Goal: Navigation & Orientation: Find specific page/section

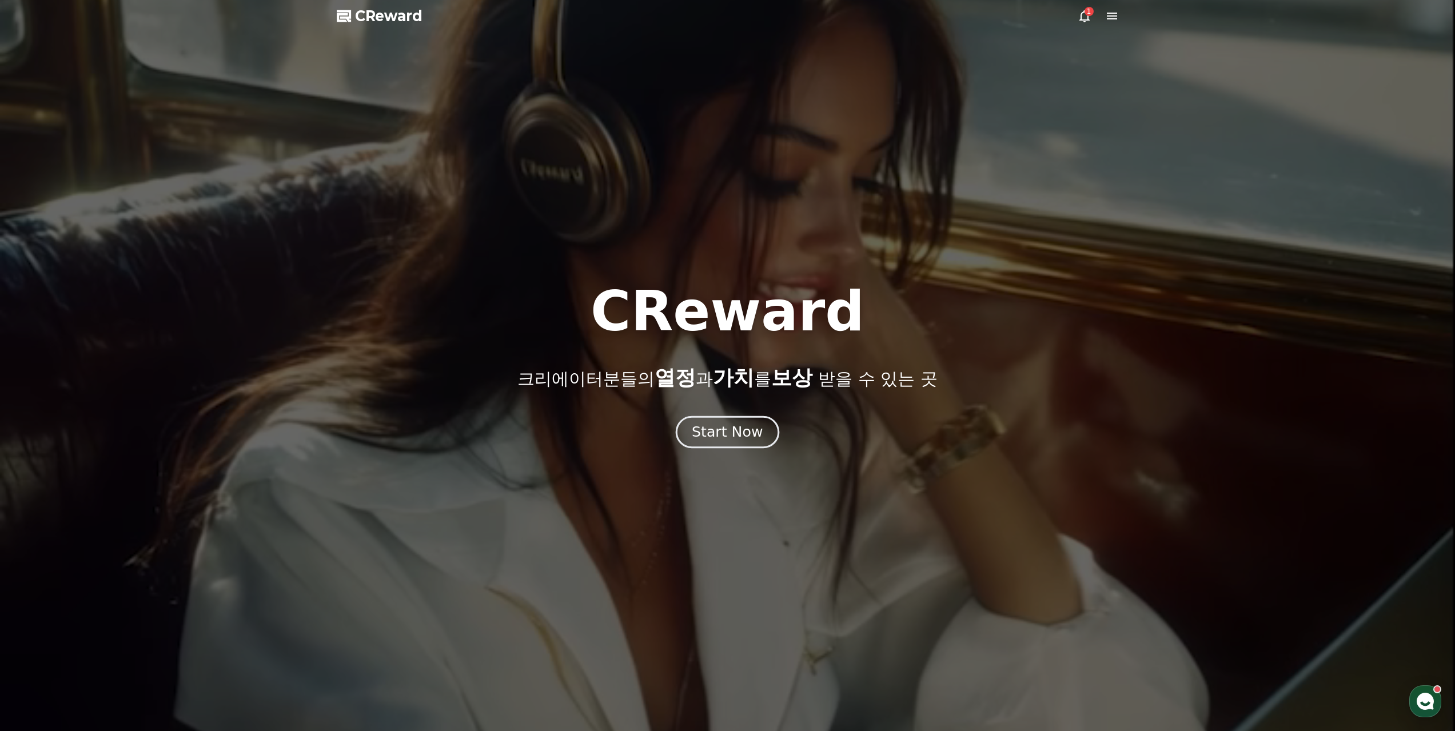
click at [699, 444] on button "Start Now" at bounding box center [727, 432] width 103 height 33
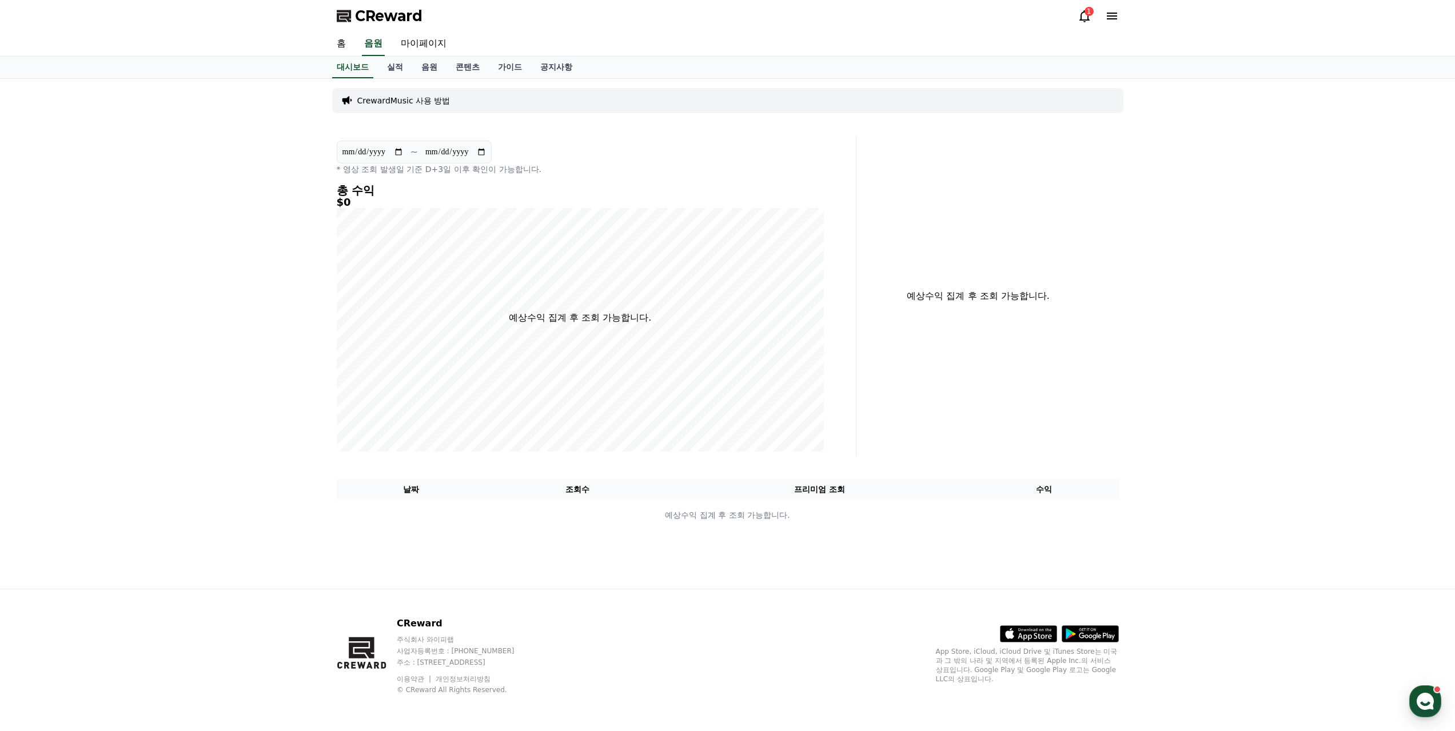
click at [1091, 15] on div "1" at bounding box center [1088, 11] width 9 height 9
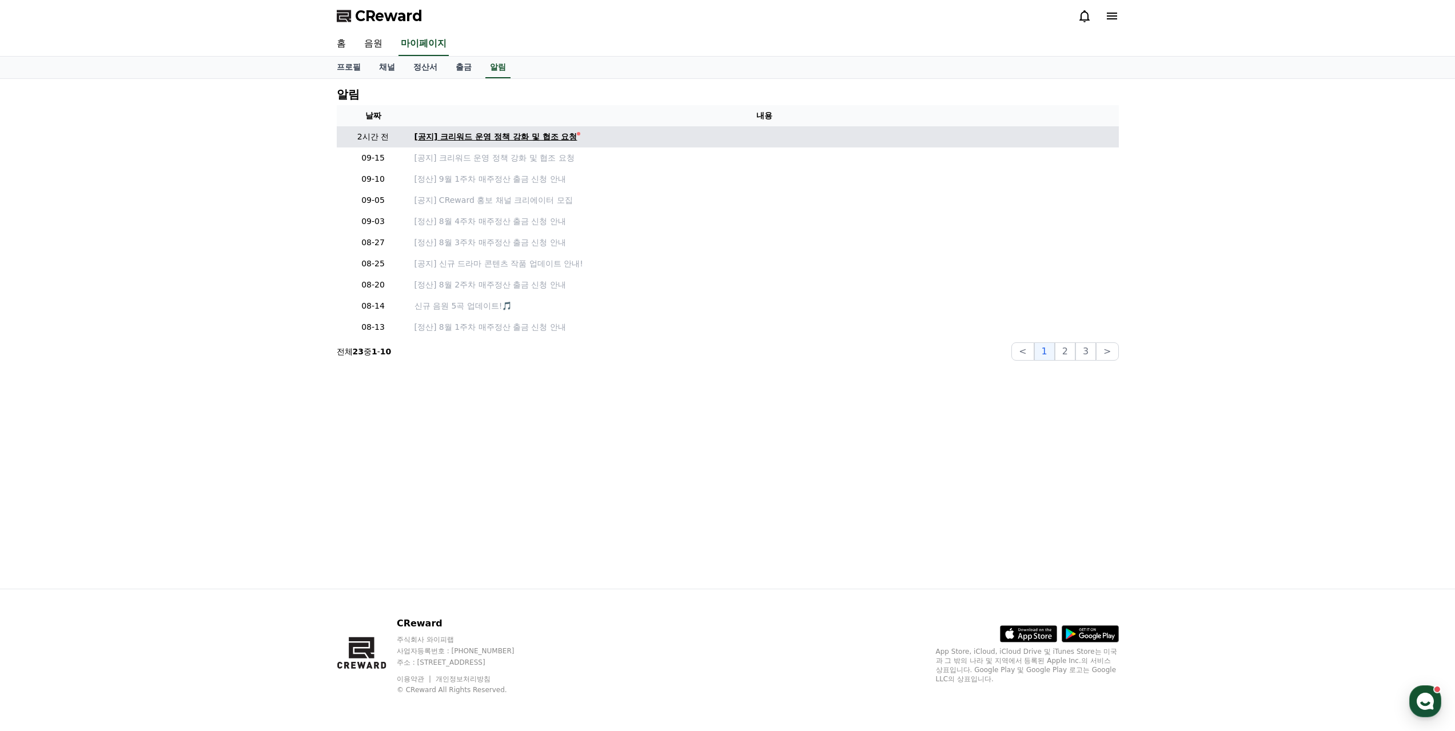
click at [525, 139] on div "[공지] 크리워드 운영 정책 강화 및 협조 요청" at bounding box center [495, 137] width 163 height 12
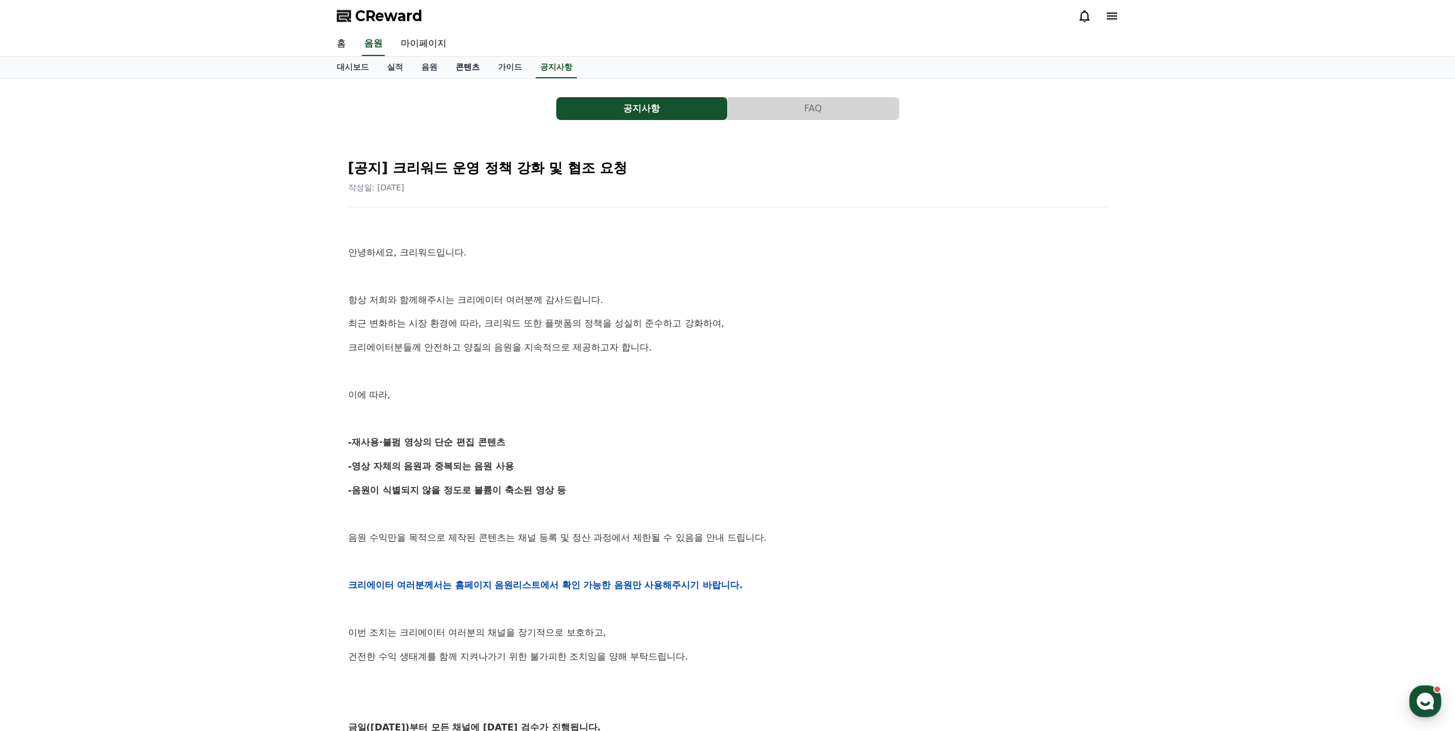
click at [460, 67] on link "콘텐츠" at bounding box center [467, 68] width 42 height 22
click at [393, 70] on link "실적" at bounding box center [395, 68] width 34 height 22
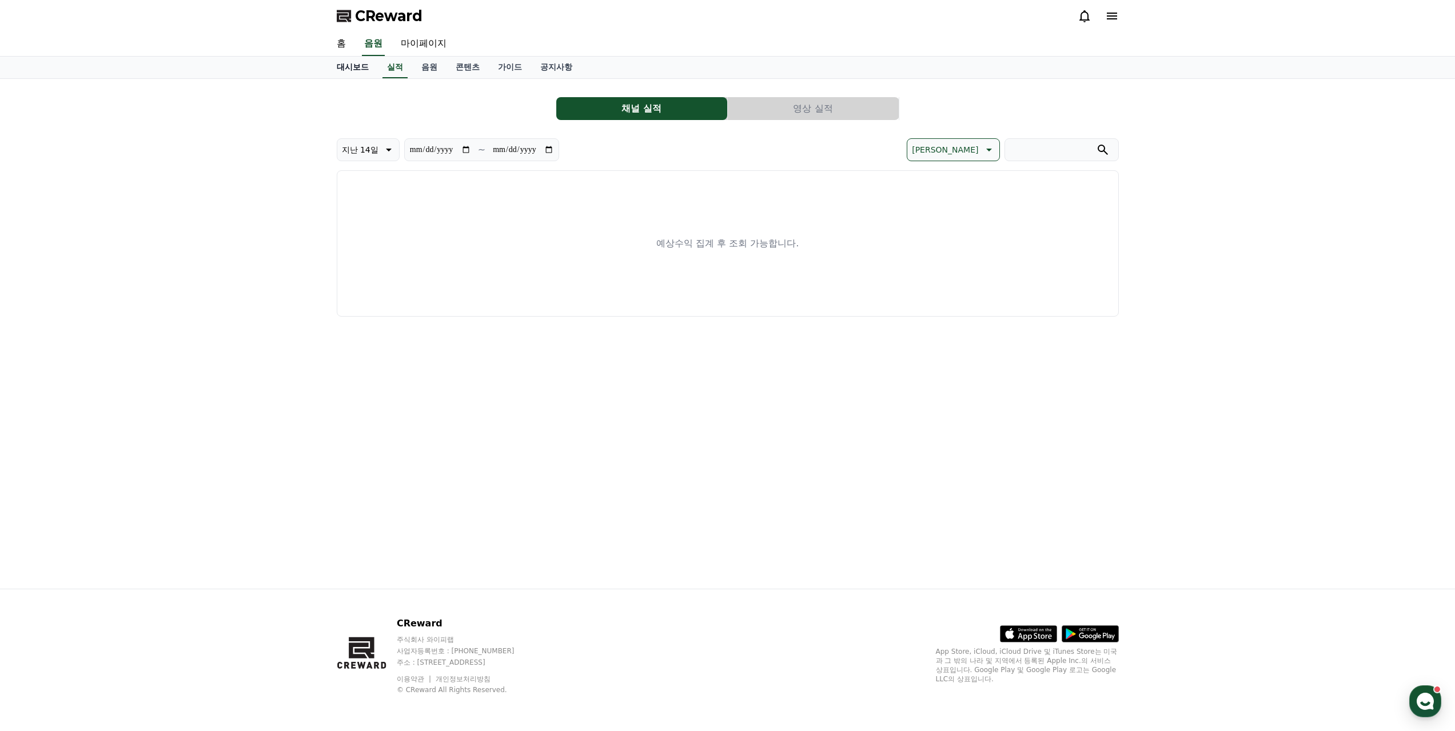
click at [340, 69] on link "대시보드" at bounding box center [353, 68] width 50 height 22
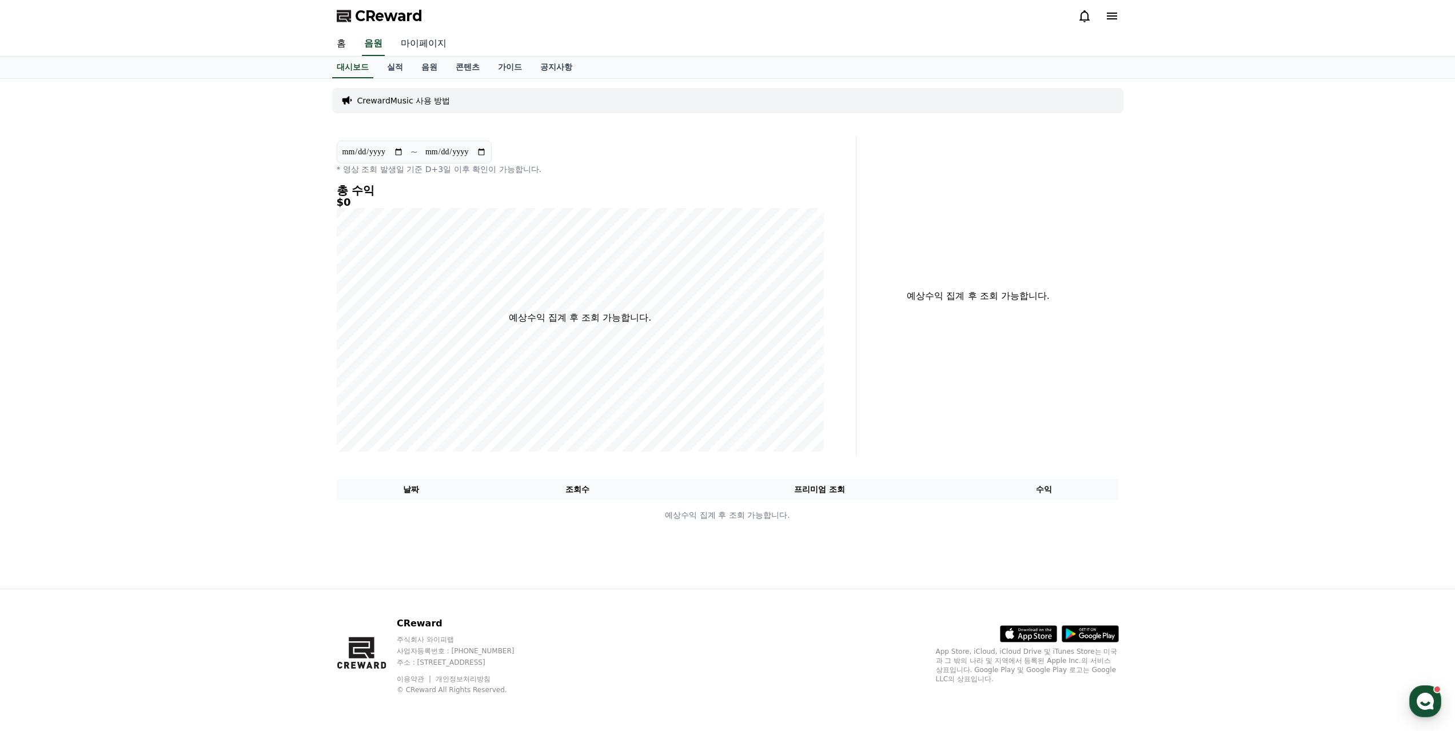
click at [420, 45] on link "마이페이지" at bounding box center [424, 44] width 64 height 24
select select "**********"
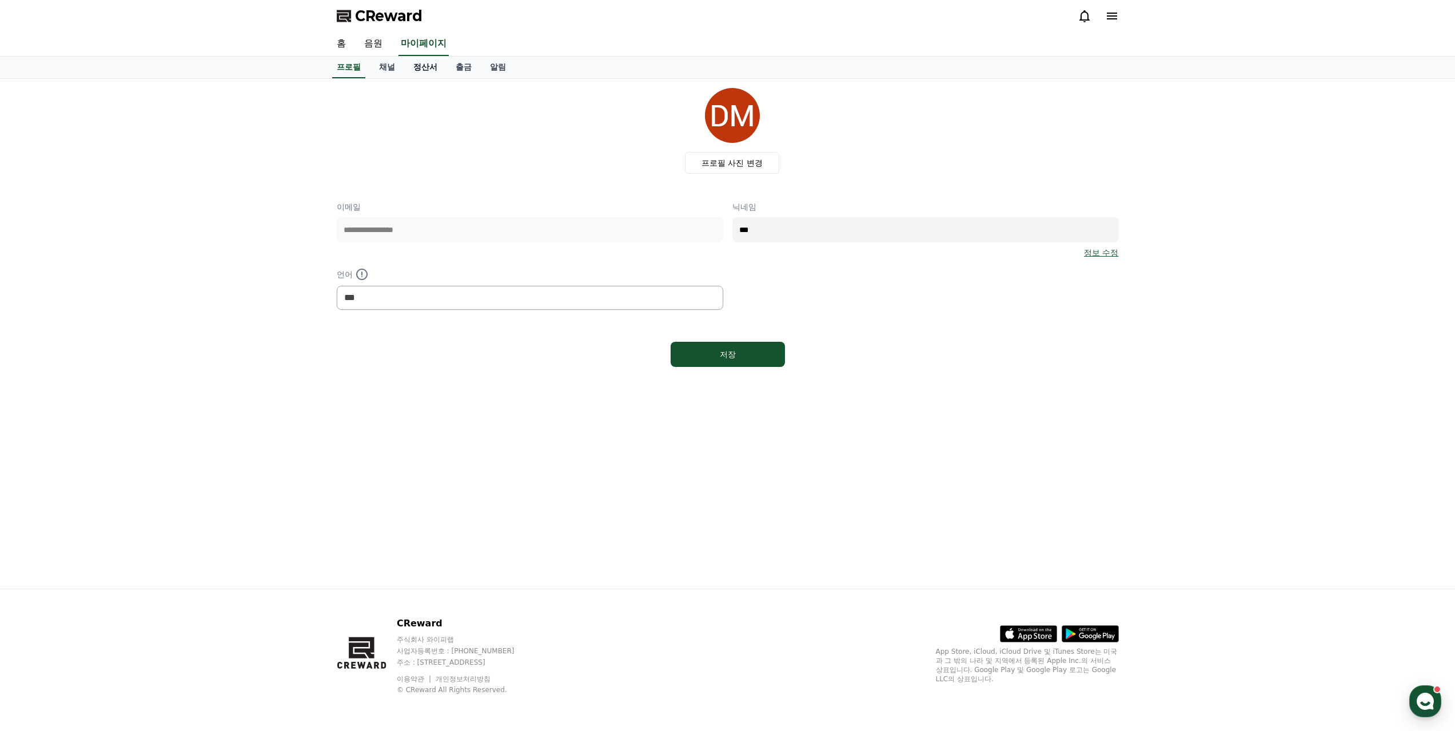
click at [426, 74] on link "정산서" at bounding box center [425, 68] width 42 height 22
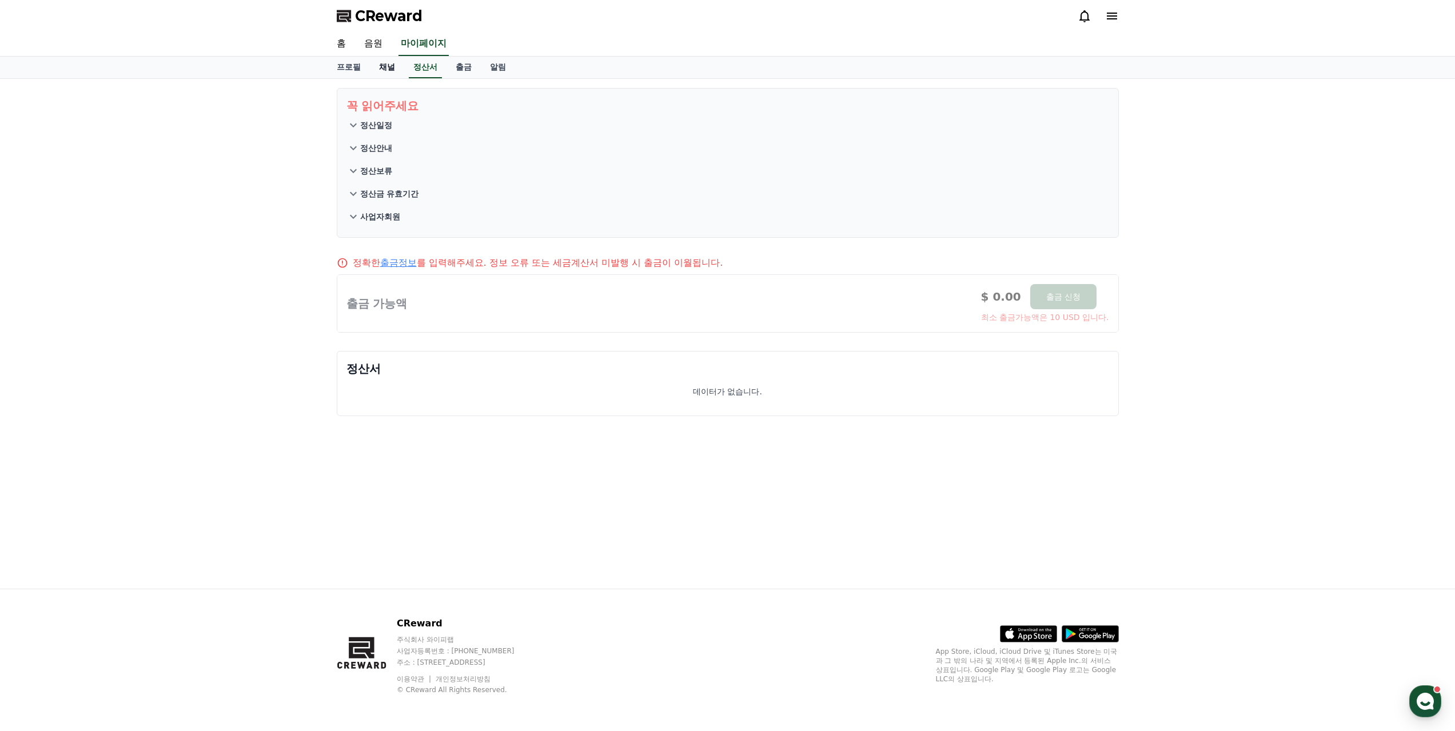
click at [381, 73] on link "채널" at bounding box center [387, 68] width 34 height 22
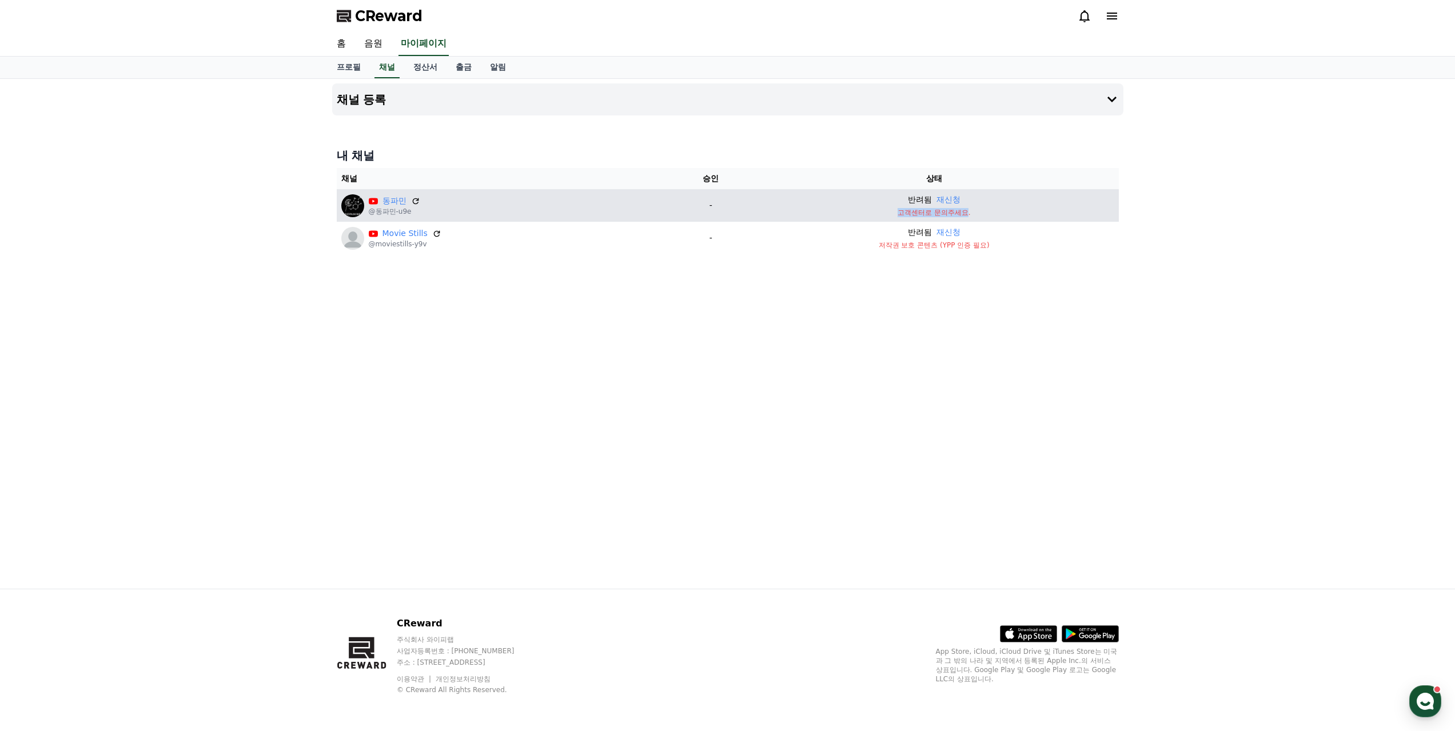
drag, startPoint x: 896, startPoint y: 215, endPoint x: 965, endPoint y: 214, distance: 69.2
click at [965, 214] on p "고객센터로 문의주세요." at bounding box center [934, 212] width 360 height 9
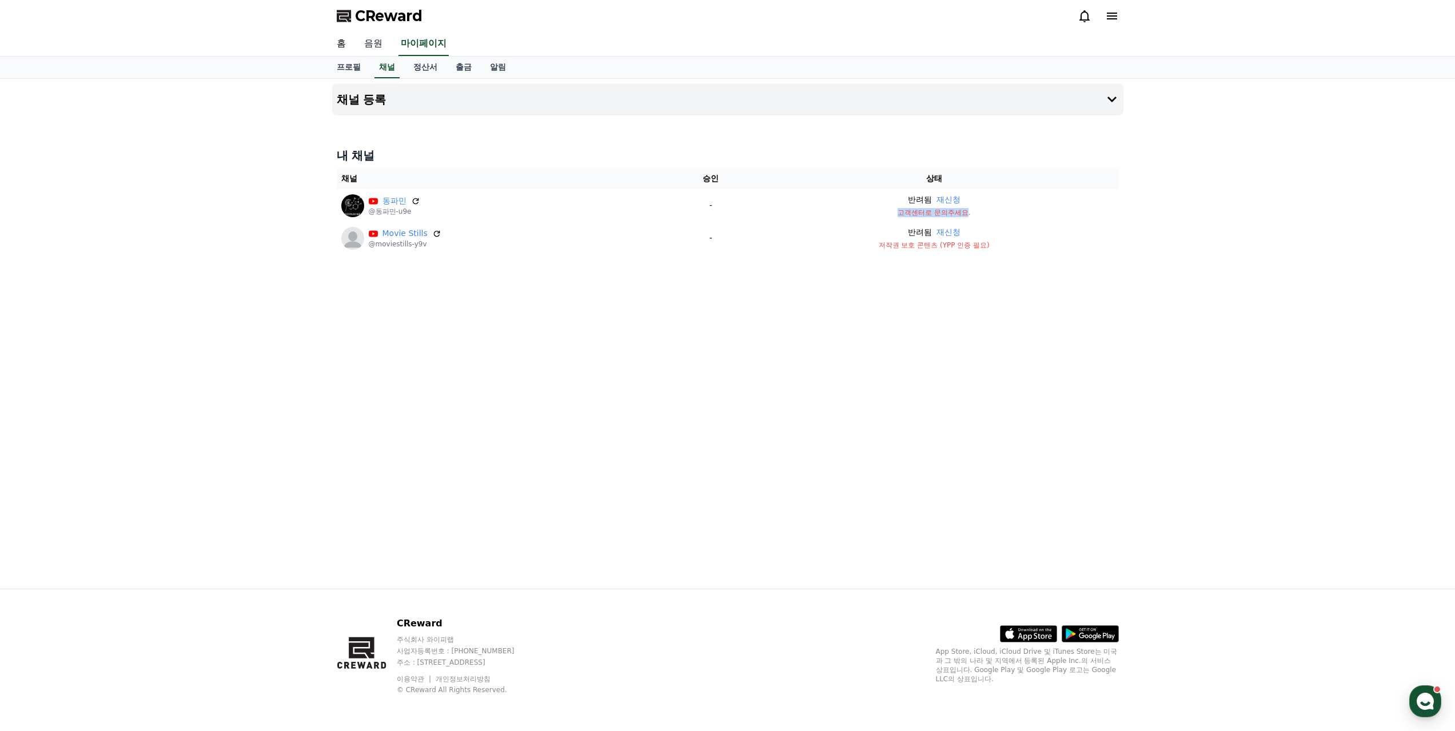
click at [372, 46] on link "음원" at bounding box center [373, 44] width 37 height 24
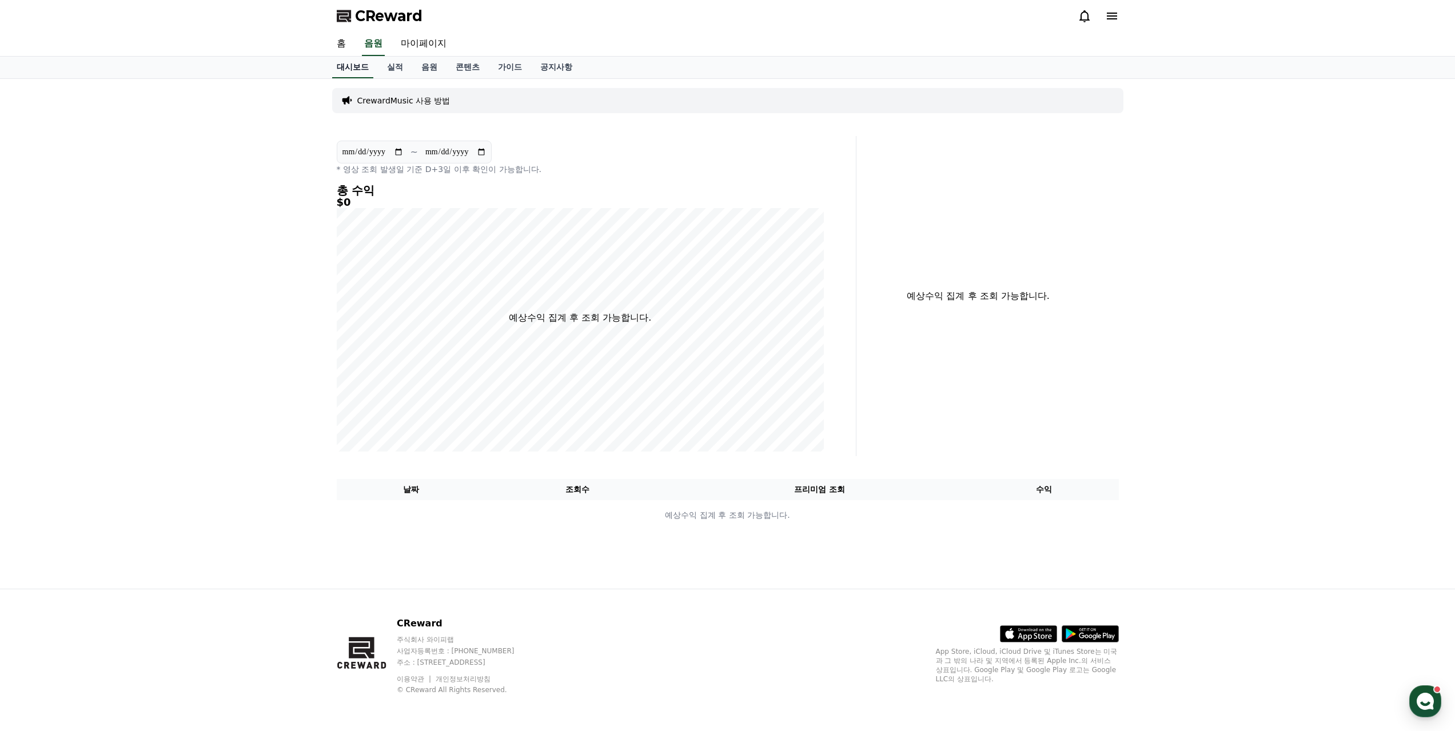
click at [350, 47] on link "홈" at bounding box center [341, 44] width 27 height 24
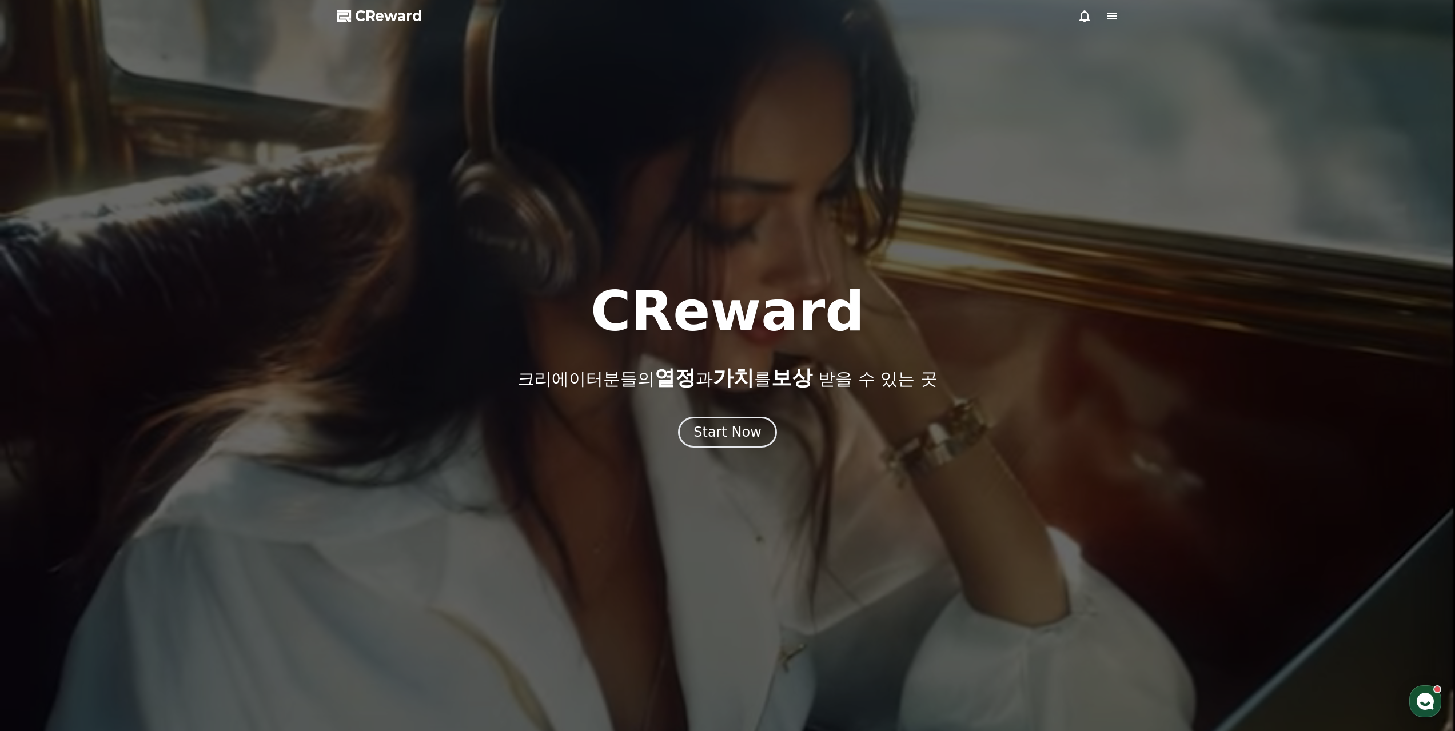
click at [1113, 18] on icon at bounding box center [1112, 16] width 10 height 7
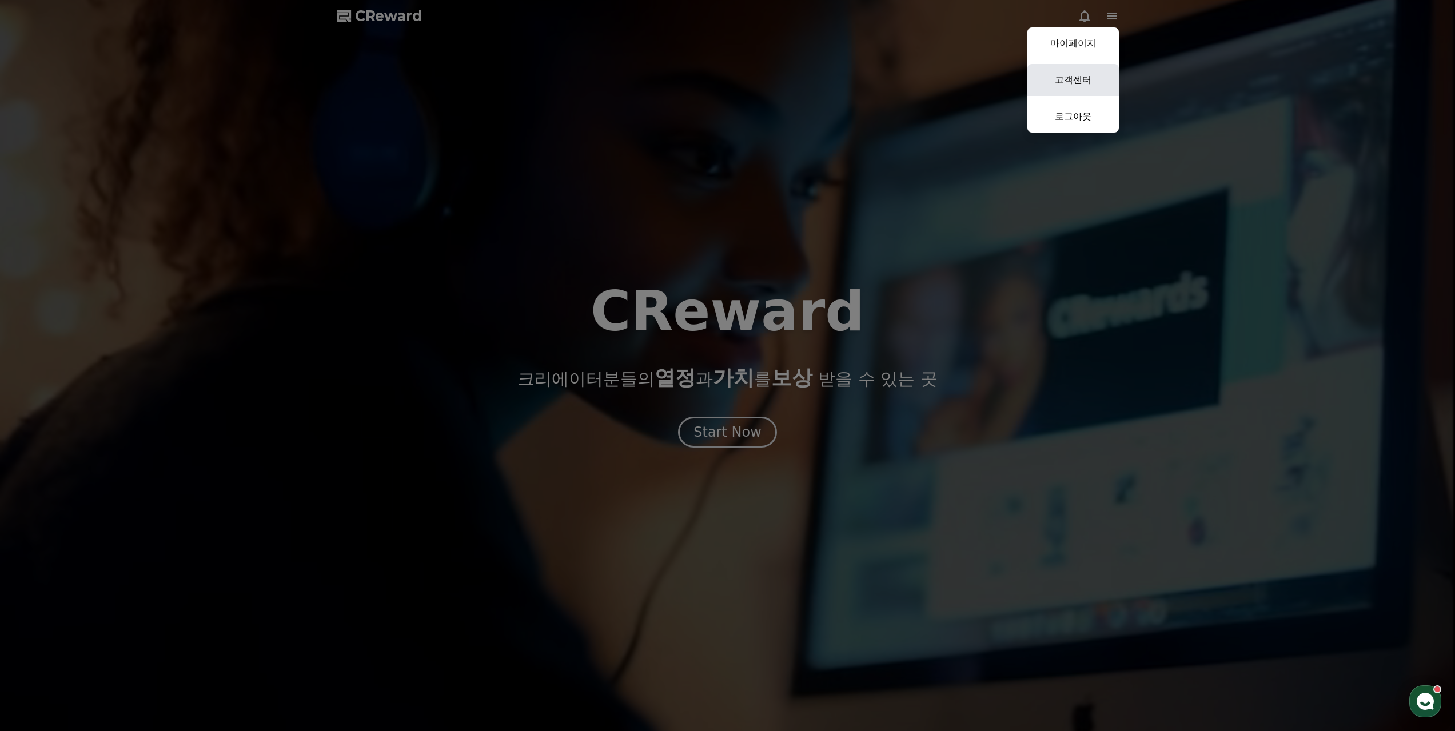
click at [1069, 86] on link "고객센터" at bounding box center [1072, 80] width 91 height 32
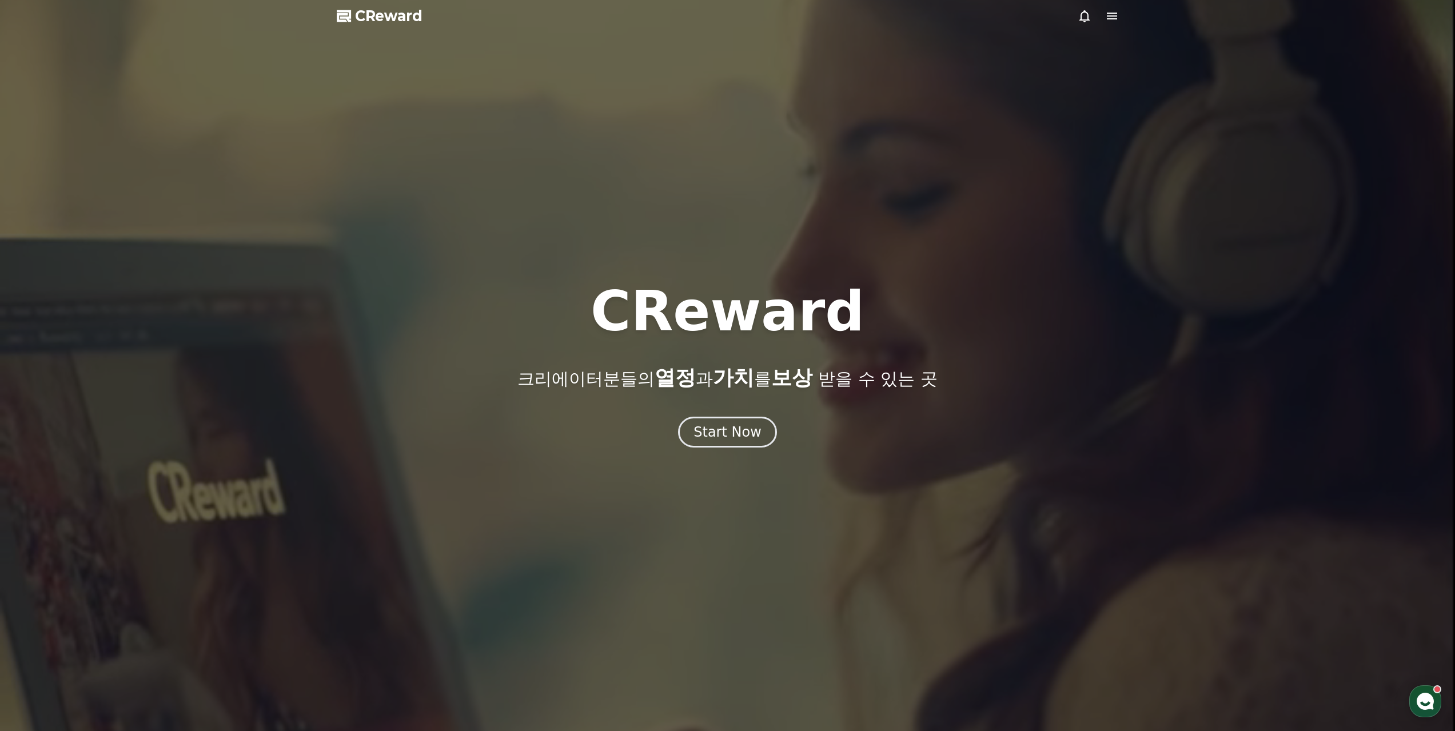
click at [370, 25] on div at bounding box center [727, 365] width 1455 height 731
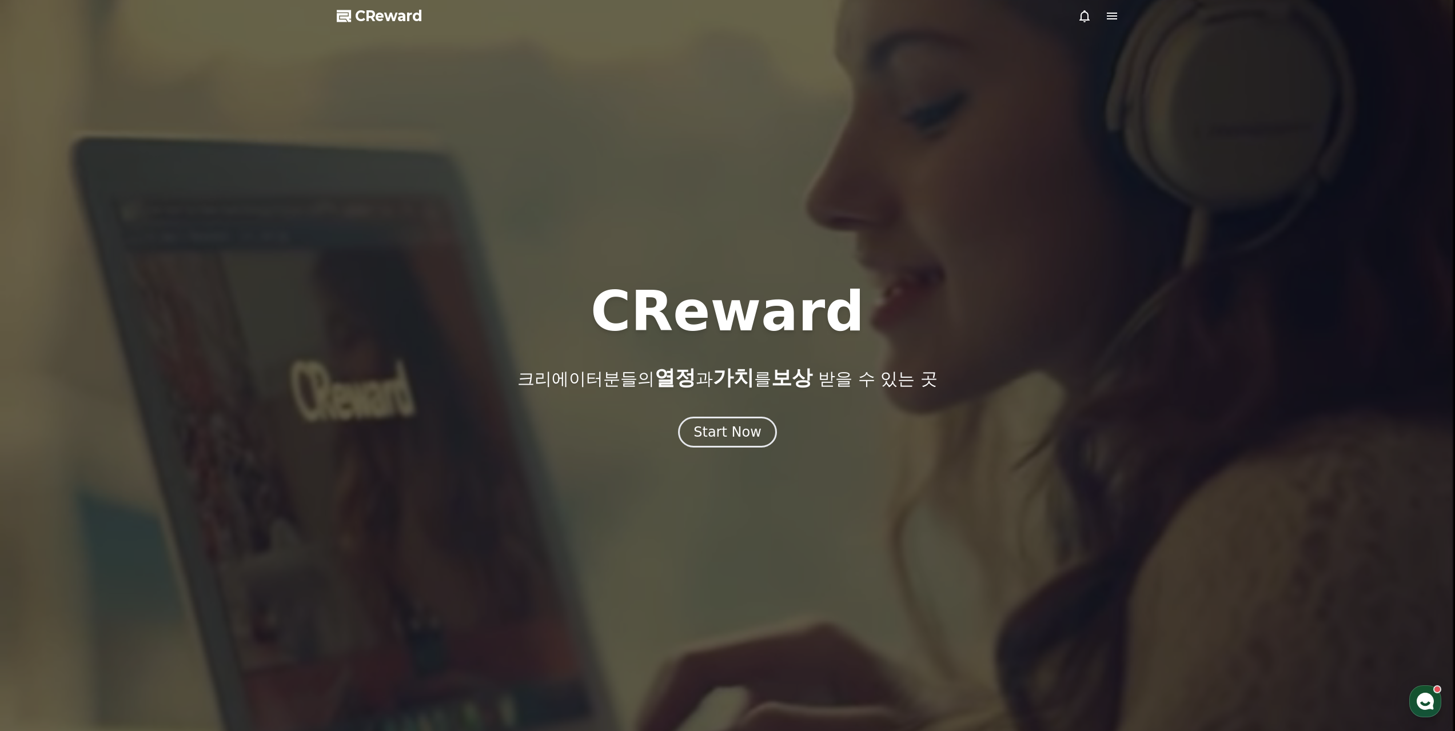
click at [369, 15] on span "CReward" at bounding box center [388, 16] width 67 height 18
